Goal: Task Accomplishment & Management: Manage account settings

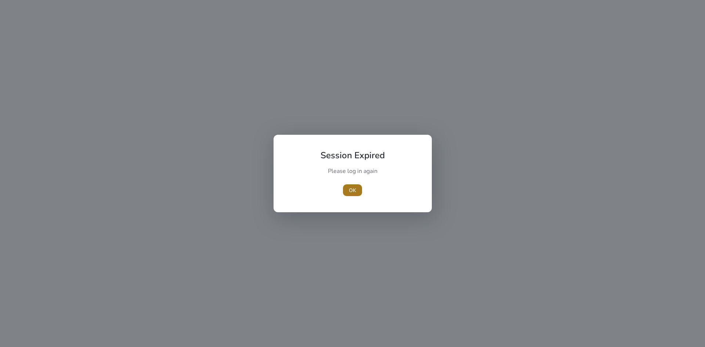
click at [347, 190] on span "button" at bounding box center [352, 190] width 19 height 18
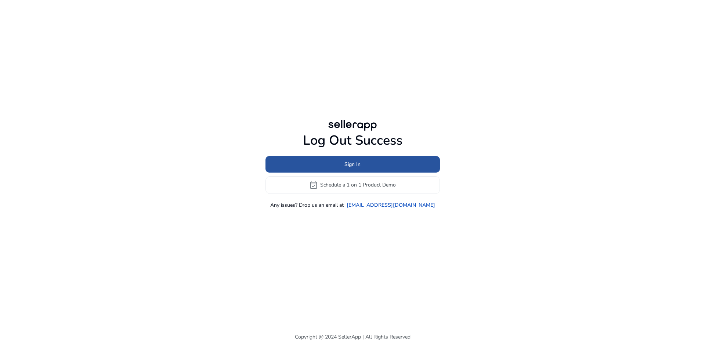
click at [389, 157] on span at bounding box center [353, 164] width 174 height 18
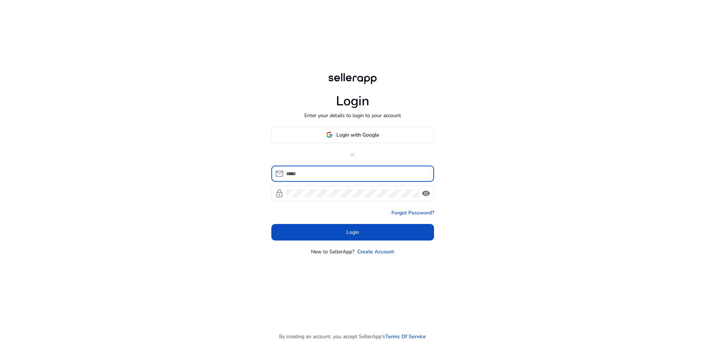
type input "**********"
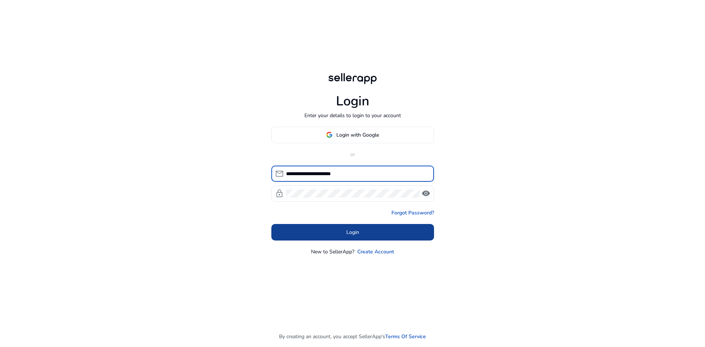
click at [352, 228] on span "Login" at bounding box center [352, 232] width 13 height 8
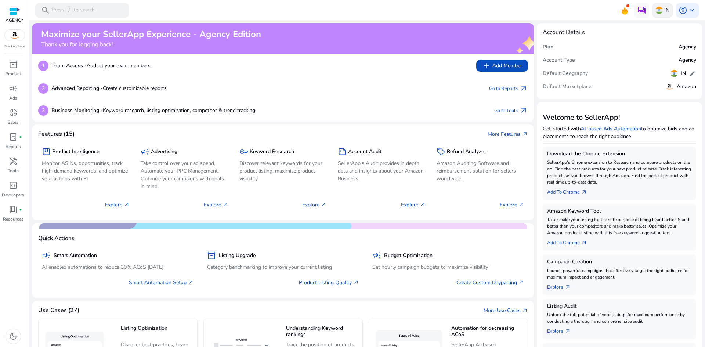
click at [660, 11] on img at bounding box center [659, 10] width 7 height 7
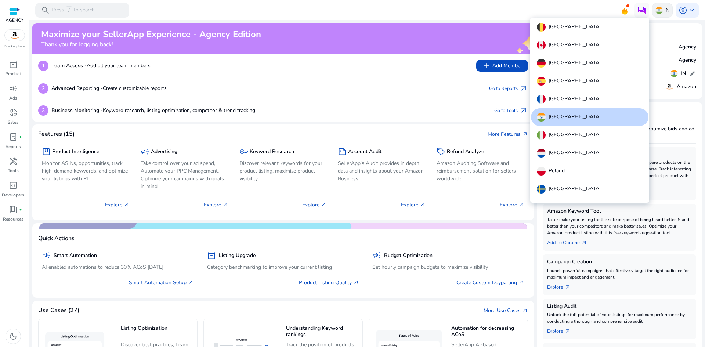
scroll to position [45, 0]
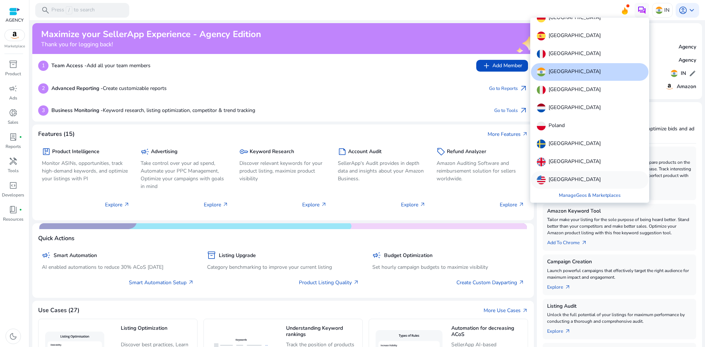
click at [575, 174] on div "[GEOGRAPHIC_DATA]" at bounding box center [590, 180] width 118 height 18
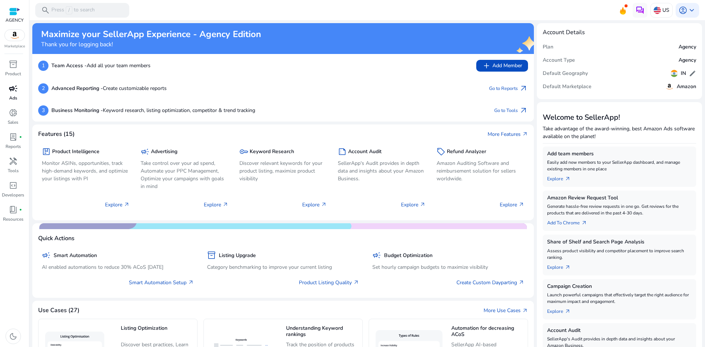
click at [12, 93] on span "campaign" at bounding box center [13, 88] width 9 height 9
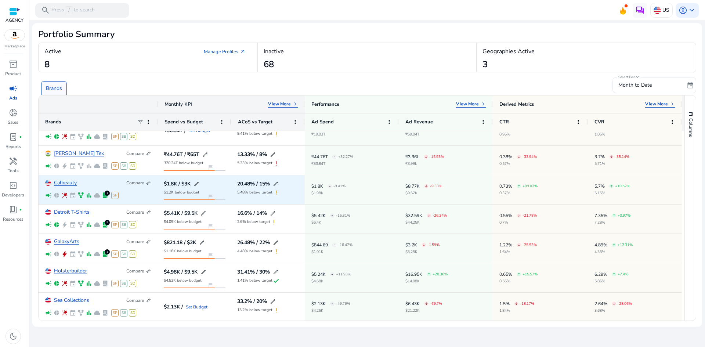
scroll to position [46, 0]
